Goal: Task Accomplishment & Management: Complete application form

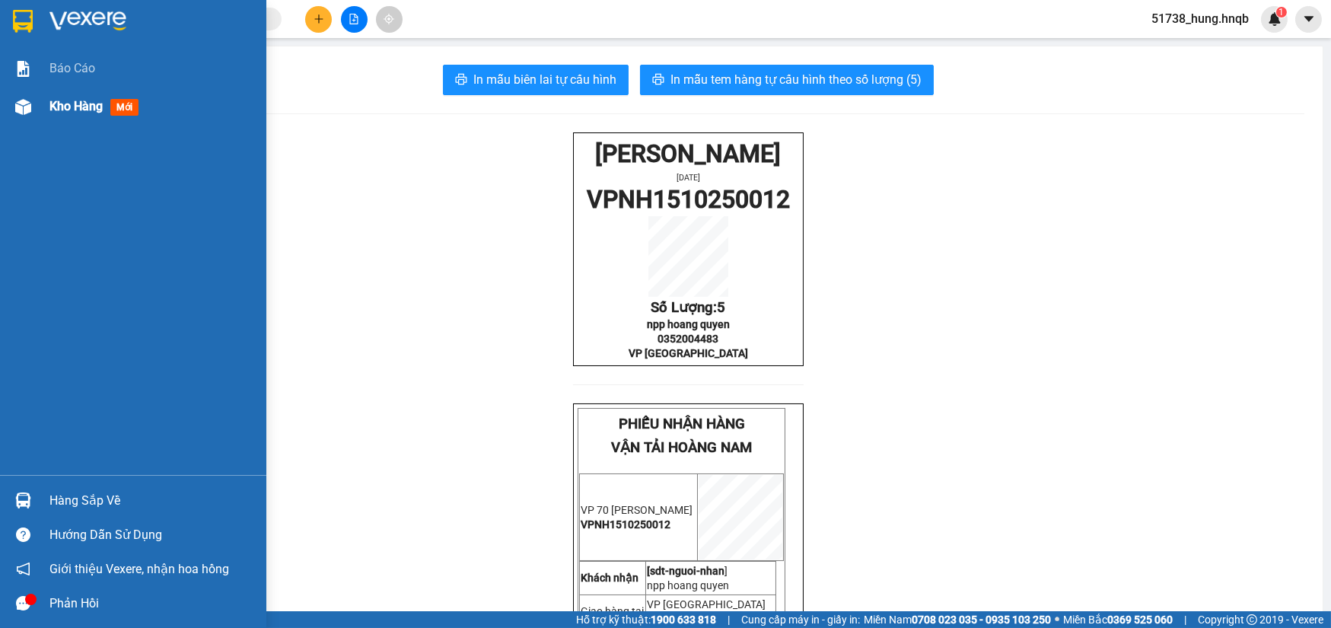
click at [23, 111] on img at bounding box center [23, 107] width 16 height 16
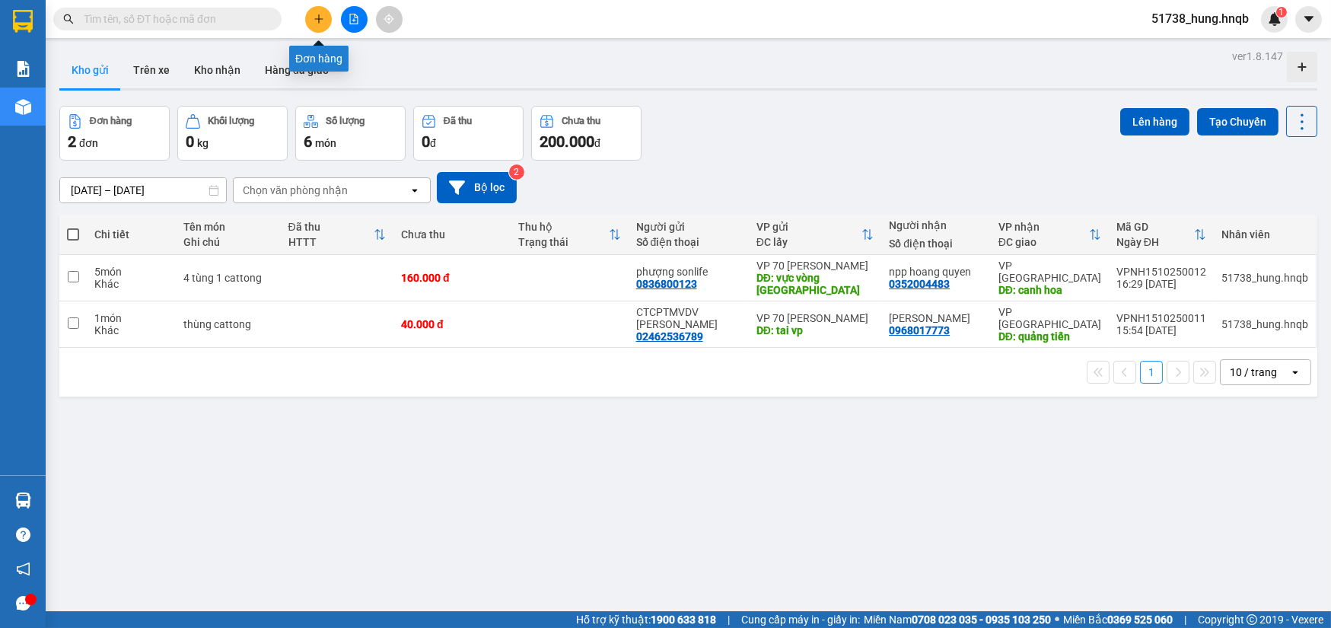
click at [312, 17] on button at bounding box center [318, 19] width 27 height 27
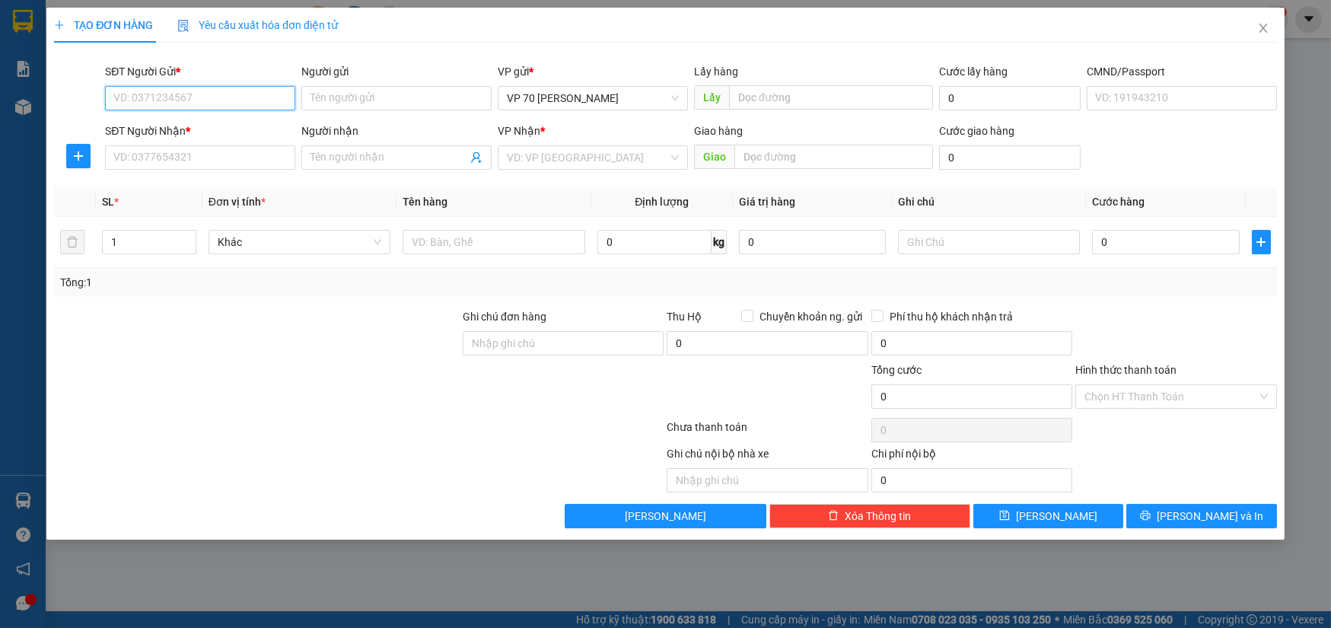
click at [195, 104] on input "SĐT Người Gửi *" at bounding box center [200, 98] width 190 height 24
click at [150, 174] on div "SĐT Người Nhận * VD: 0377654321" at bounding box center [200, 149] width 190 height 53
click at [152, 167] on input "SĐT Người Nhận *" at bounding box center [200, 157] width 190 height 24
type input "0"
type input "0975307373"
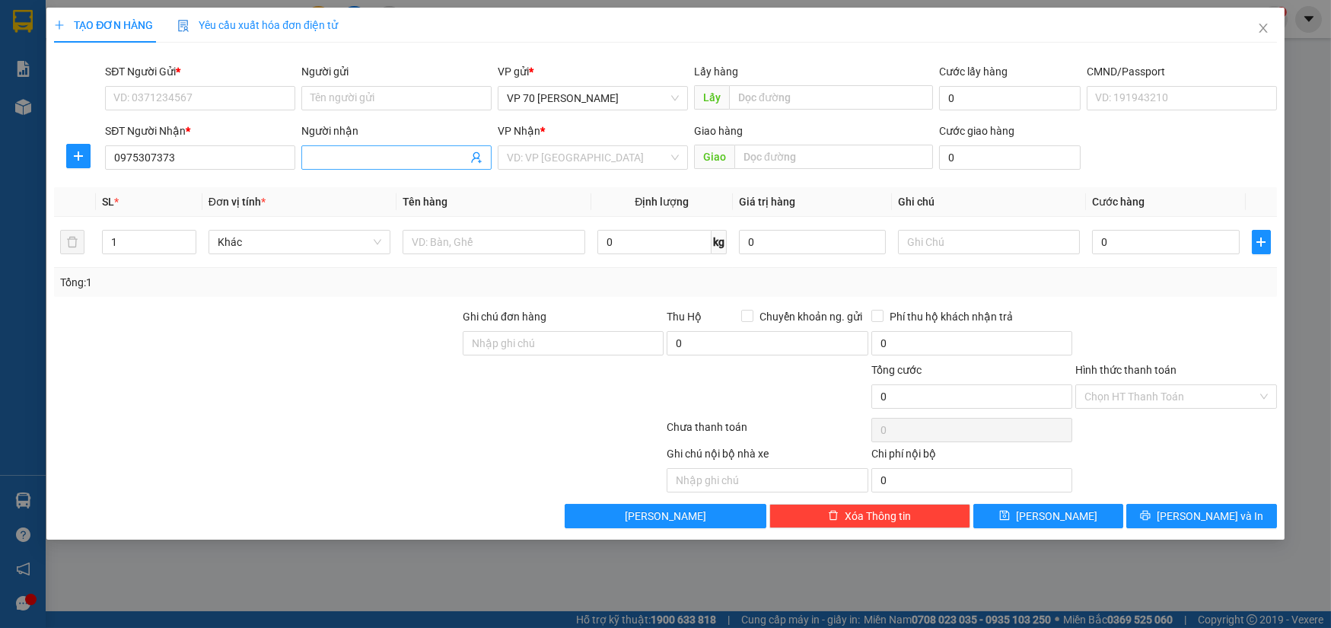
click at [412, 160] on input "Người nhận" at bounding box center [388, 157] width 157 height 17
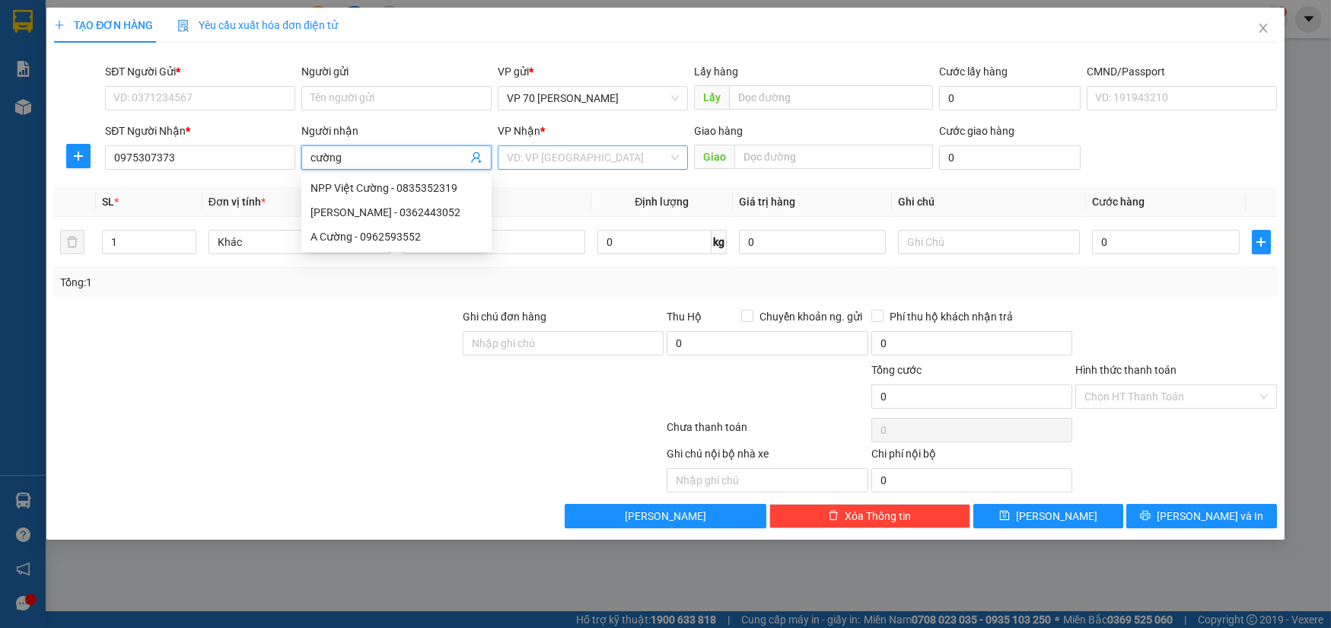
type input "cường"
click at [609, 157] on input "search" at bounding box center [587, 157] width 161 height 23
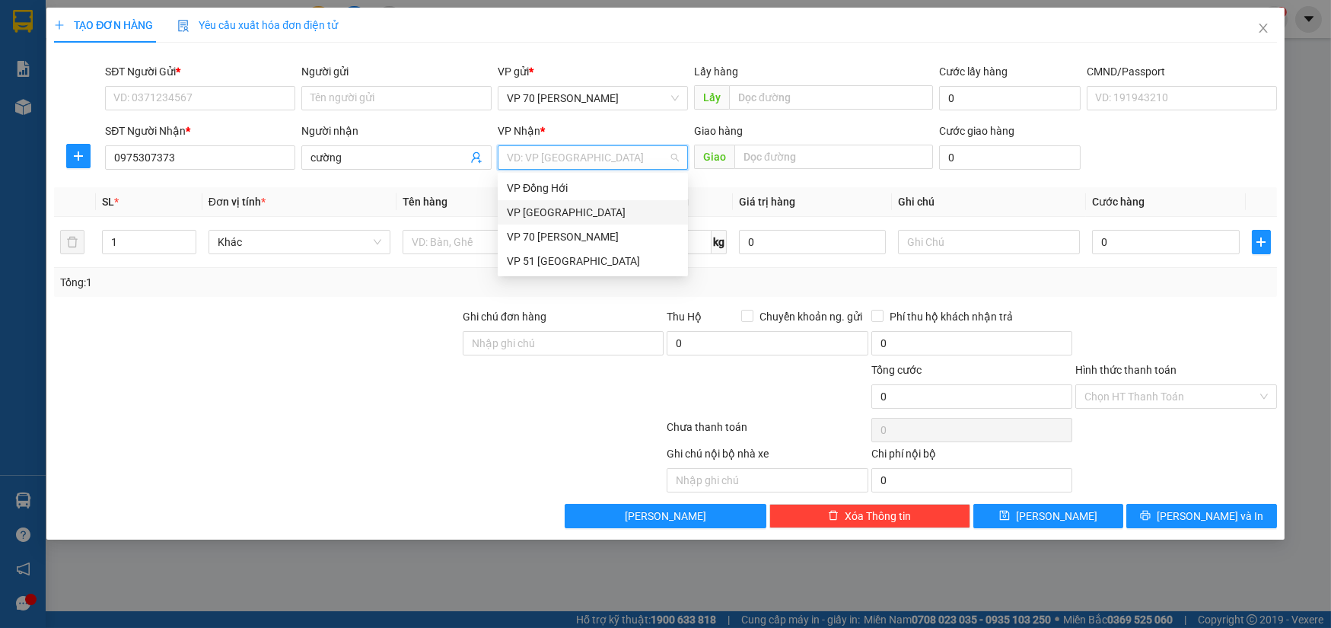
click at [552, 212] on div "VP [GEOGRAPHIC_DATA]" at bounding box center [593, 212] width 172 height 17
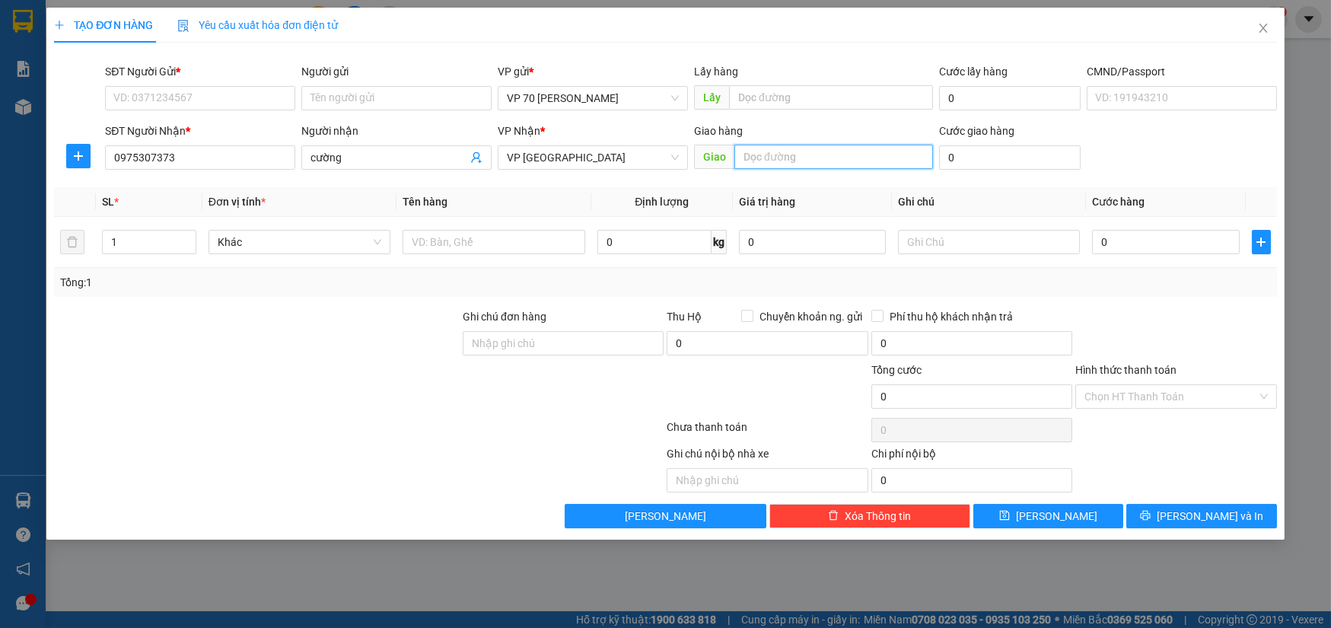
click at [788, 157] on input "text" at bounding box center [833, 157] width 199 height 24
type input "135 hùng vươn hoàn lão"
click at [229, 88] on input "SĐT Người Gửi *" at bounding box center [200, 98] width 190 height 24
type input "0932503610"
click at [345, 106] on input "Người gửi" at bounding box center [396, 98] width 190 height 24
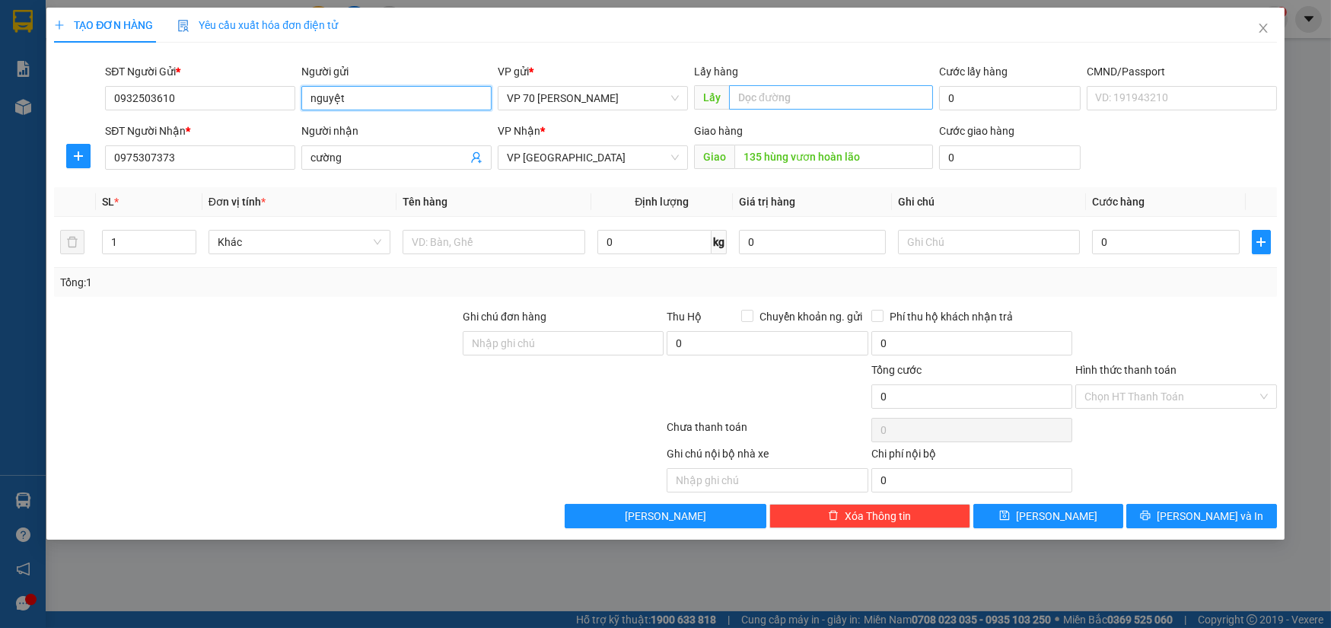
type input "nguyệt"
click at [839, 100] on input "text" at bounding box center [831, 97] width 204 height 24
type input "vp"
click at [431, 238] on input "text" at bounding box center [494, 242] width 183 height 24
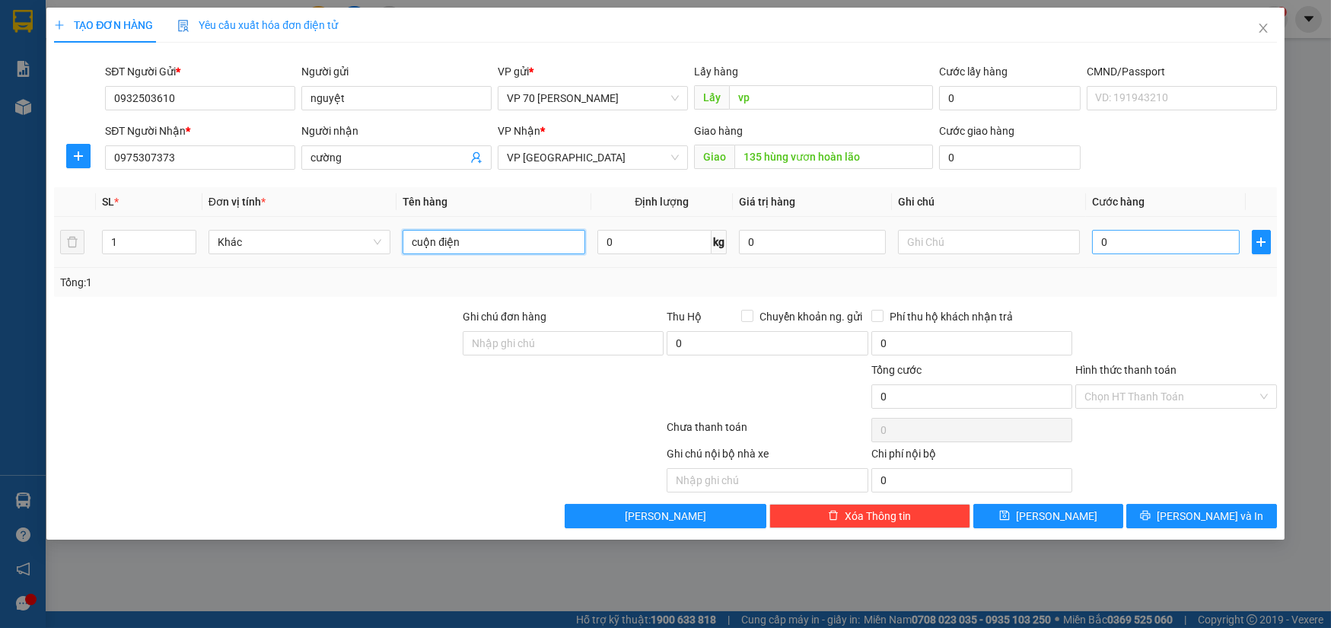
type input "cuộn điện"
click at [1141, 248] on input "0" at bounding box center [1165, 242] width 147 height 24
type input "5"
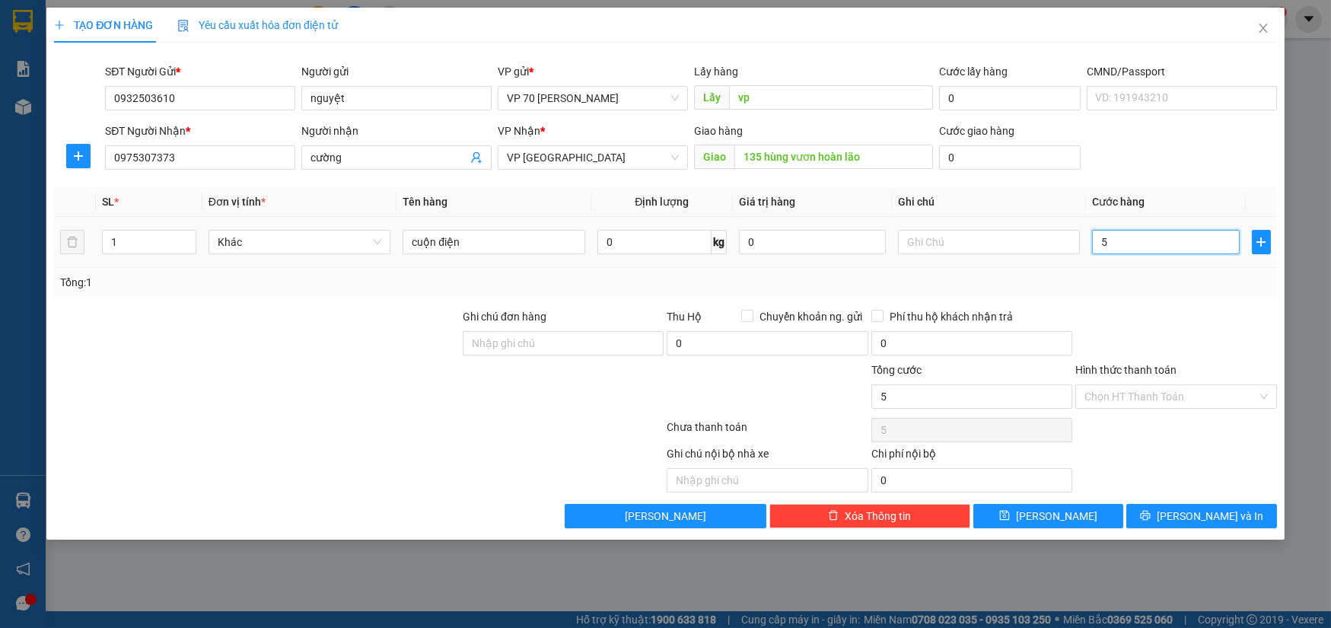
type input "50"
type input "500"
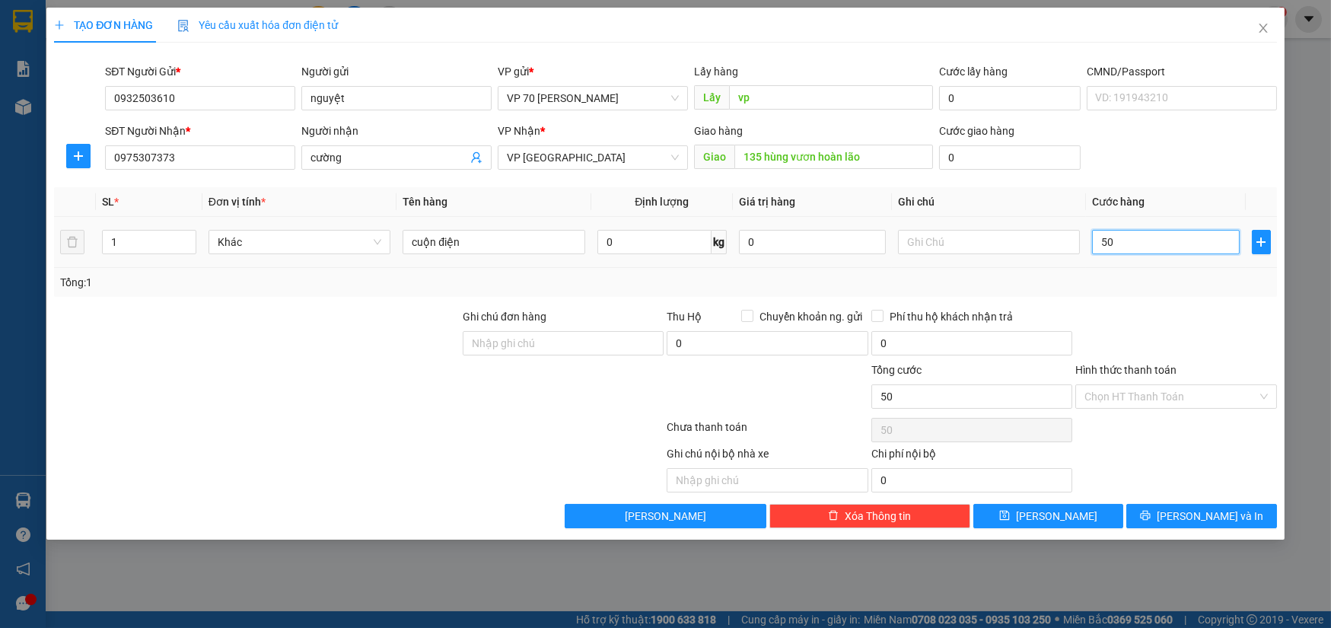
type input "500"
type input "5.000"
type input "50.000"
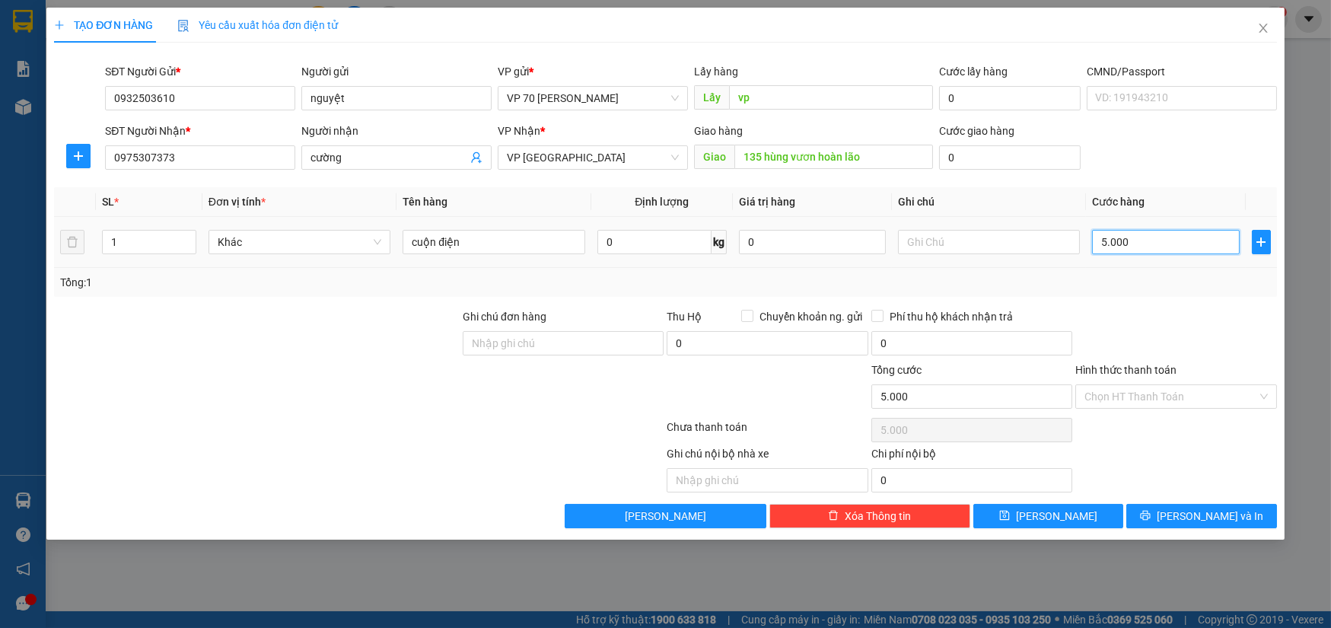
type input "50.000"
click at [1170, 397] on input "Hình thức thanh toán" at bounding box center [1170, 396] width 172 height 23
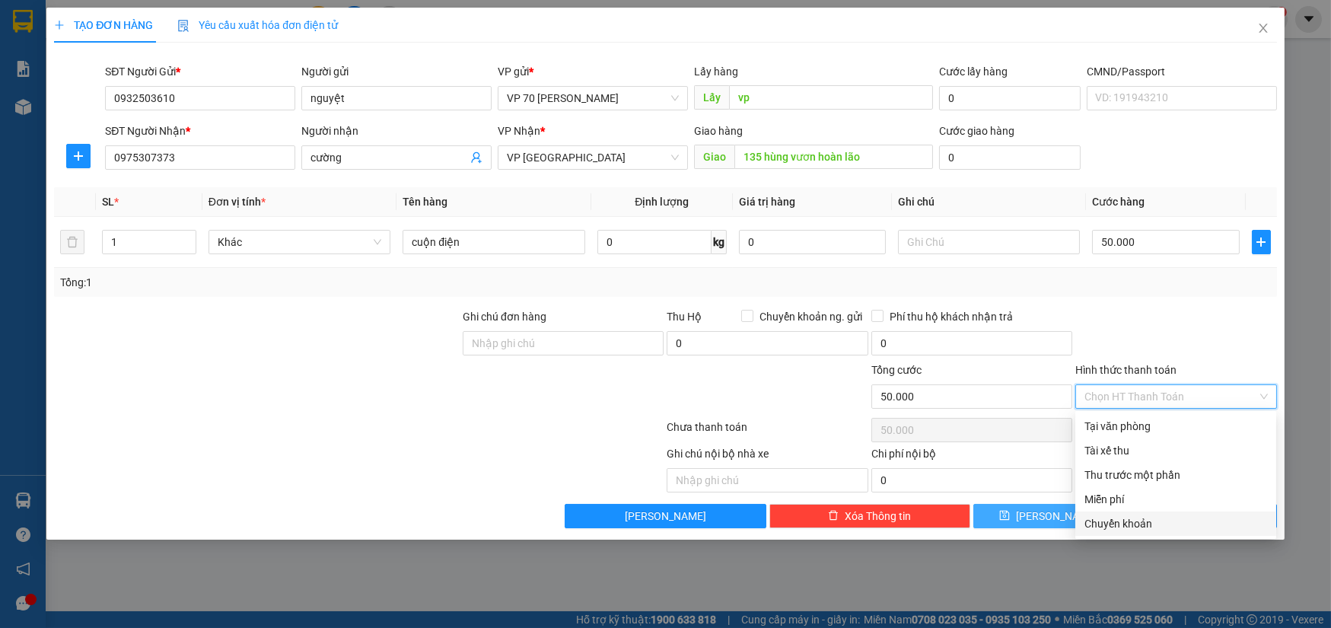
click at [1128, 526] on div "Chuyển khoản" at bounding box center [1175, 523] width 183 height 17
type input "0"
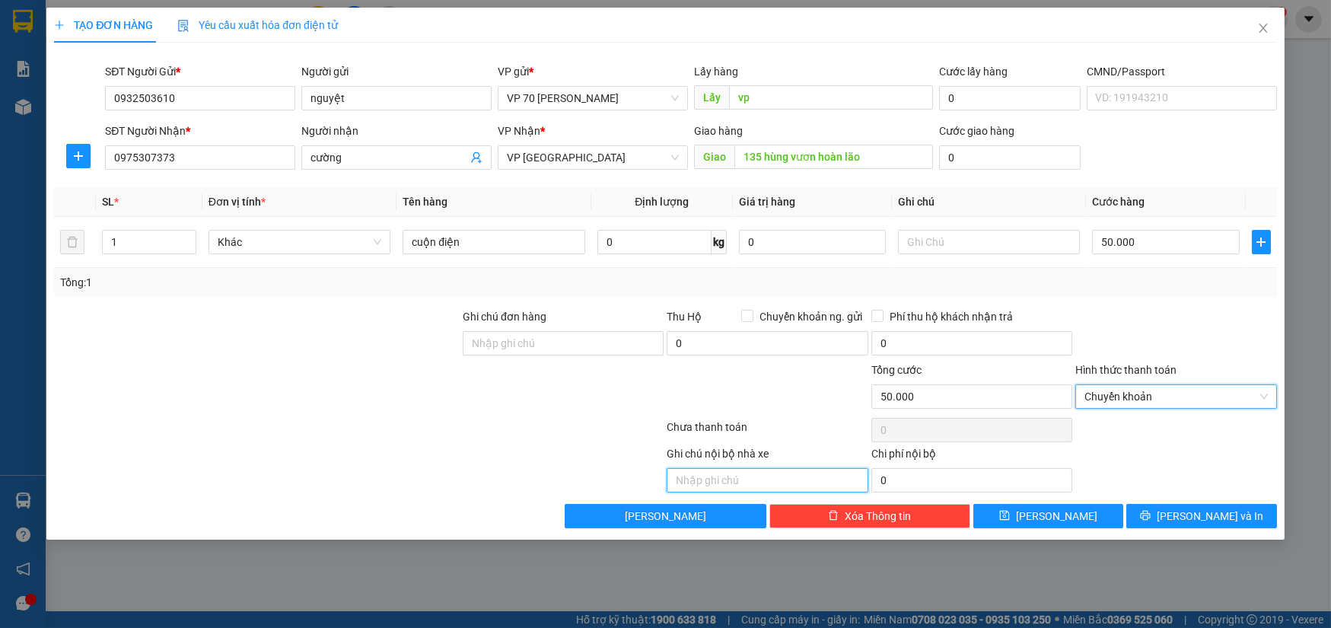
click at [718, 480] on input "text" at bounding box center [767, 480] width 201 height 24
type input "d"
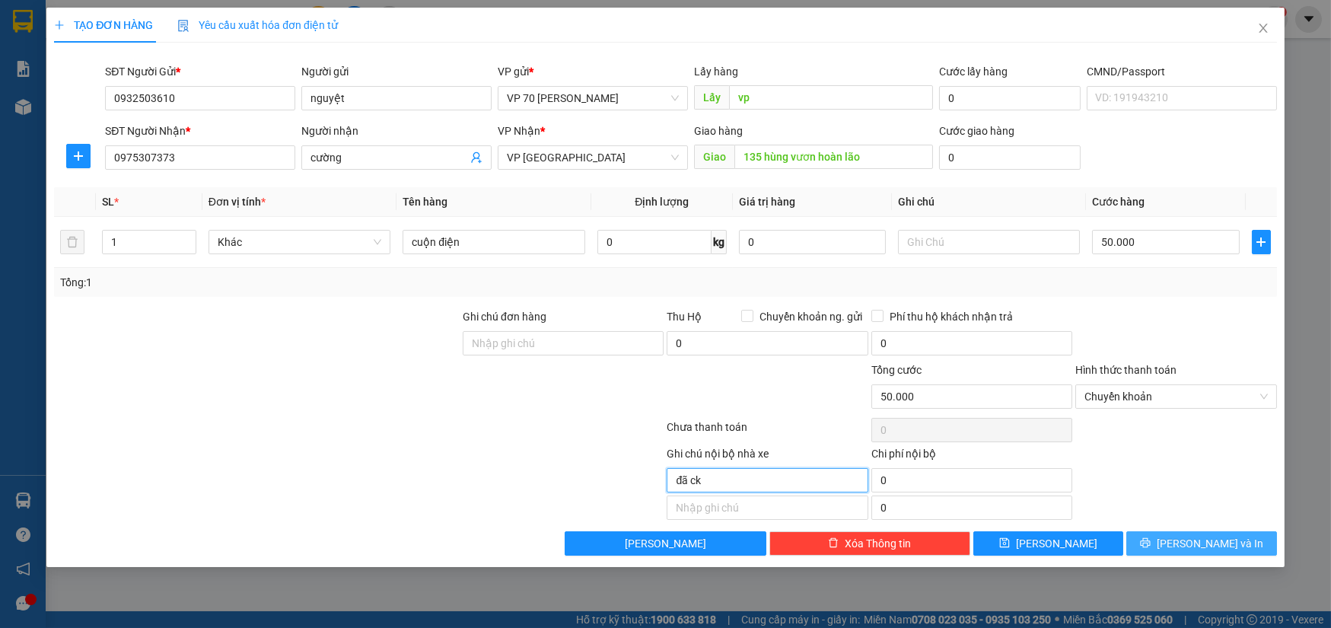
type input "đã ck"
click at [1151, 543] on icon "printer" at bounding box center [1145, 542] width 11 height 11
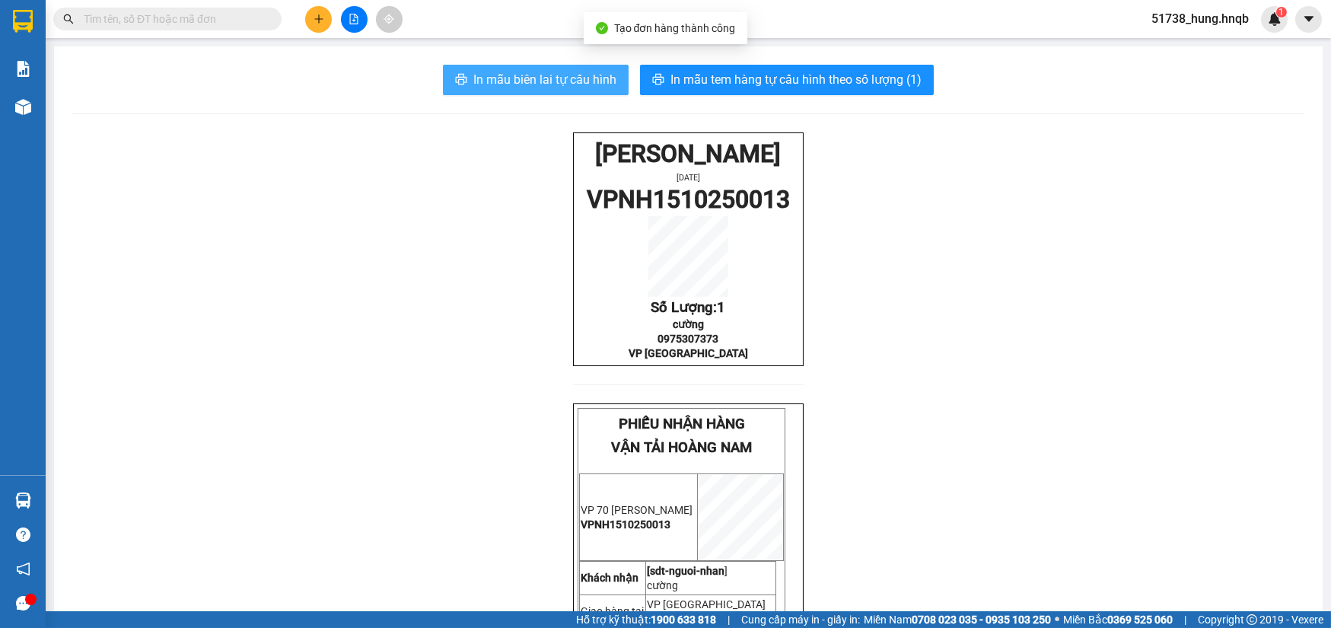
click at [564, 68] on button "In mẫu biên lai tự cấu hình" at bounding box center [536, 80] width 186 height 30
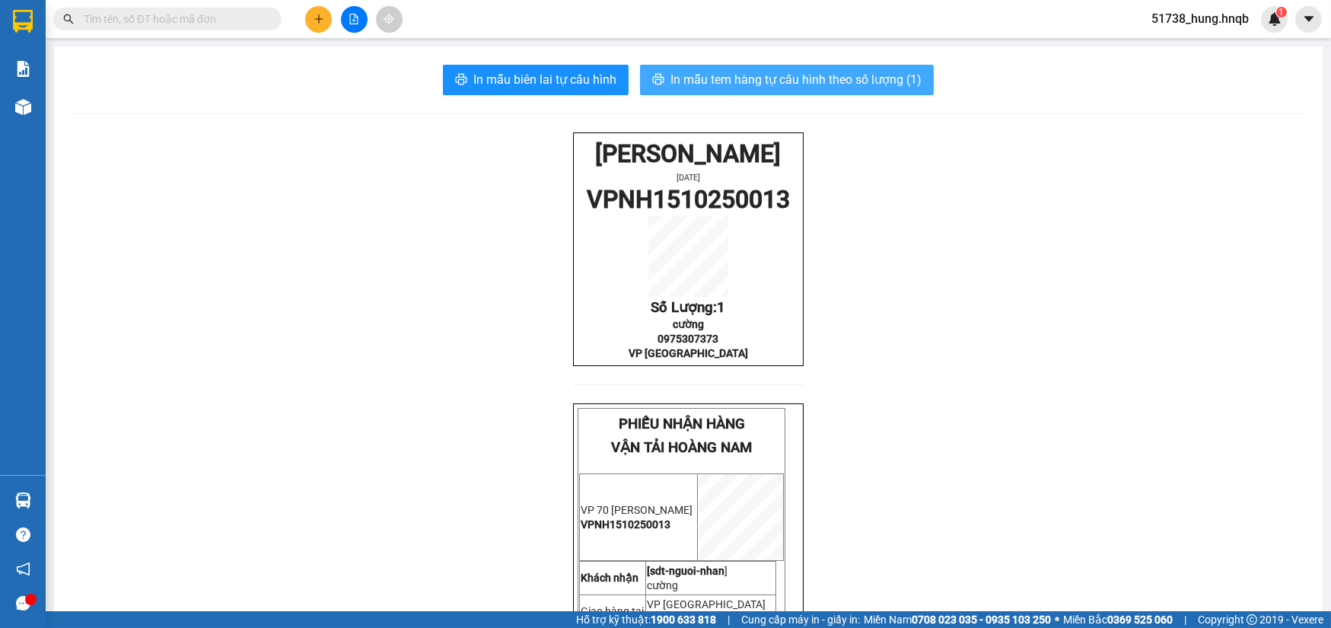
click at [766, 81] on span "In mẫu tem hàng tự cấu hình theo số lượng (1)" at bounding box center [795, 79] width 251 height 19
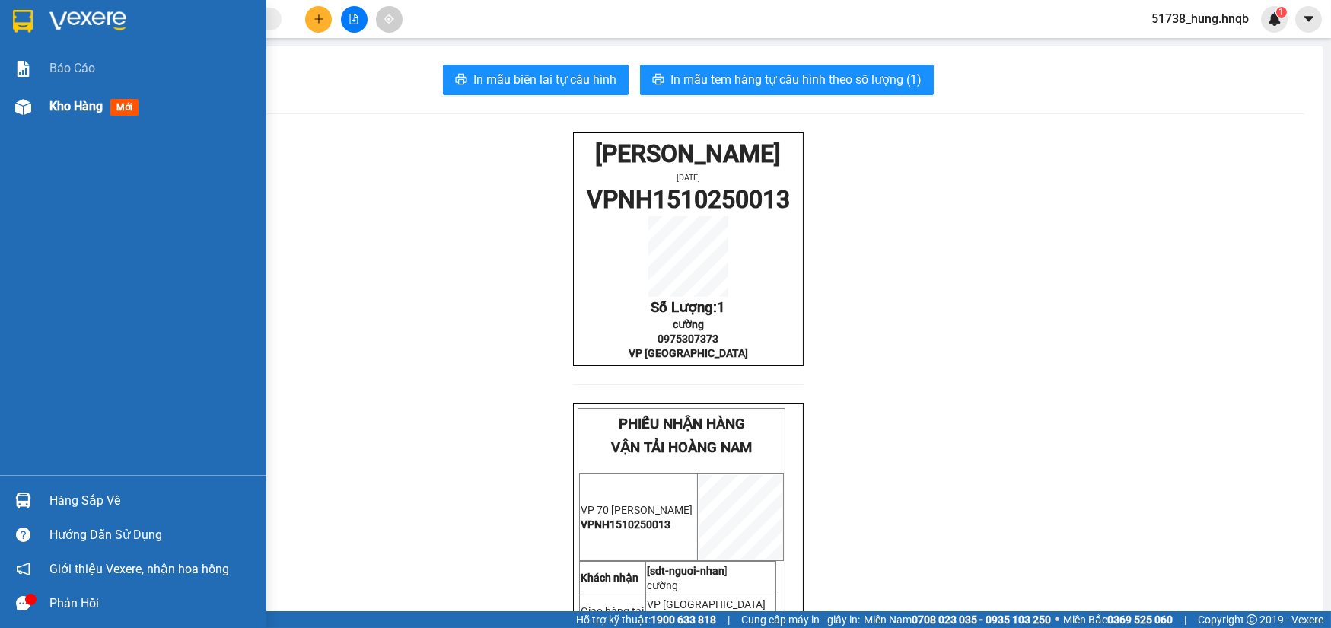
click at [21, 91] on div "Kho hàng mới" at bounding box center [133, 107] width 266 height 38
